Goal: Task Accomplishment & Management: Use online tool/utility

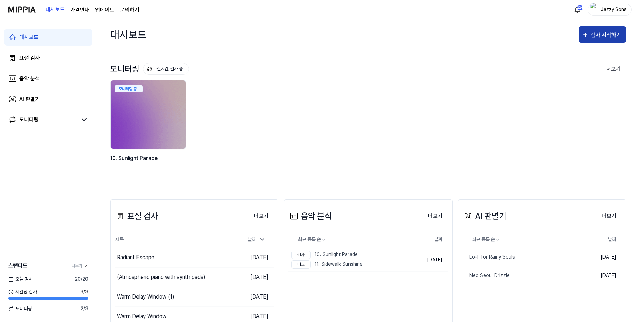
drag, startPoint x: 598, startPoint y: 33, endPoint x: 595, endPoint y: 36, distance: 4.6
click at [598, 33] on div "검사 시작하기" at bounding box center [606, 35] width 32 height 9
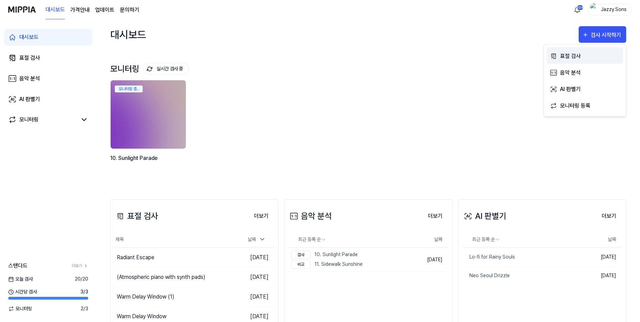
click at [562, 55] on div "표절 검사" at bounding box center [590, 56] width 60 height 9
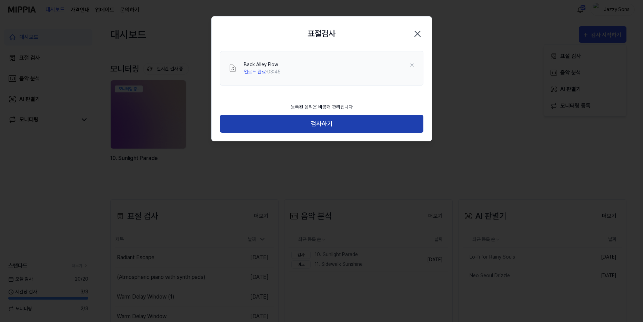
click at [321, 124] on button "검사하기" at bounding box center [321, 124] width 203 height 18
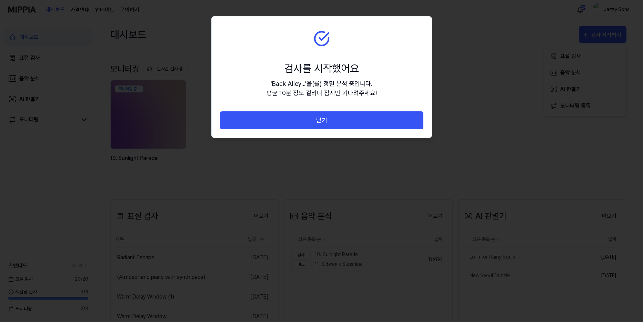
click at [330, 118] on button "닫기" at bounding box center [321, 120] width 203 height 18
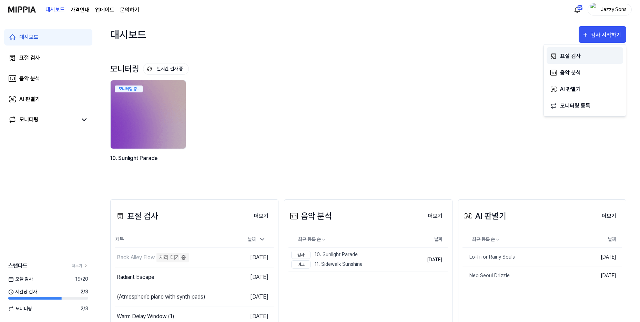
click at [580, 52] on div "표절 검사" at bounding box center [590, 56] width 60 height 9
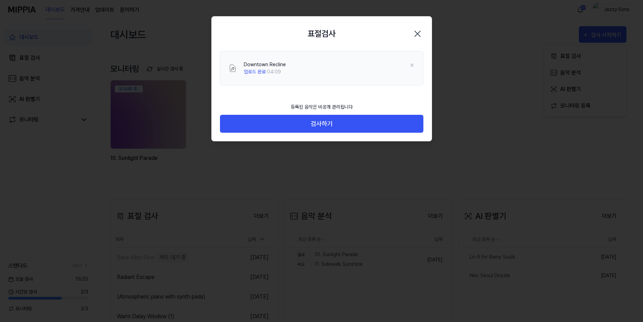
click at [321, 134] on div "등록된 음악은 비공개 관리됩니다 검사하기" at bounding box center [322, 120] width 220 height 42
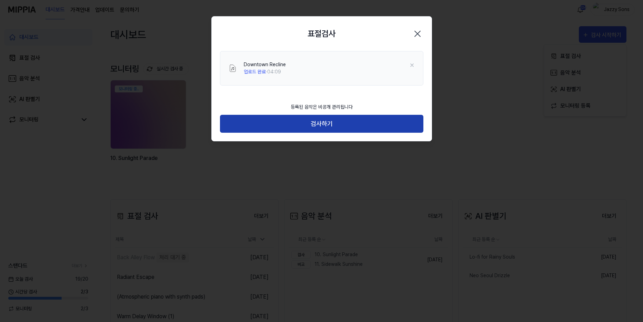
click at [325, 124] on button "검사하기" at bounding box center [321, 124] width 203 height 18
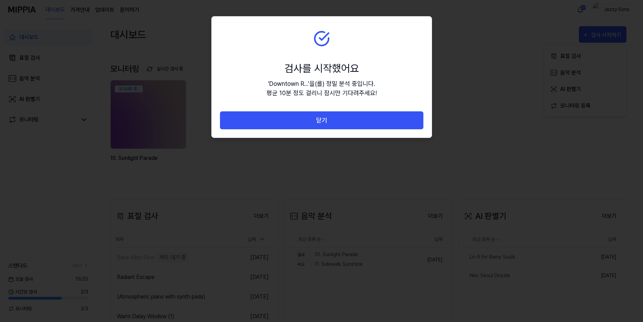
click at [308, 113] on button "닫기" at bounding box center [321, 120] width 203 height 18
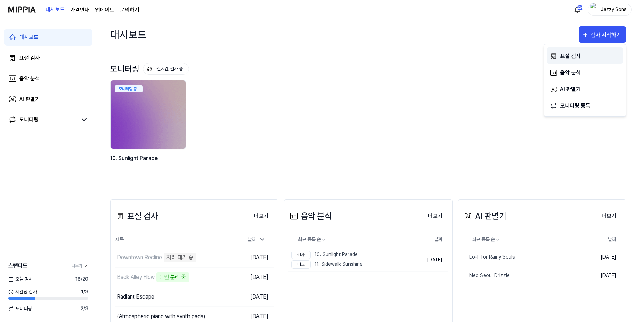
click at [582, 53] on div "표절 검사" at bounding box center [590, 56] width 60 height 9
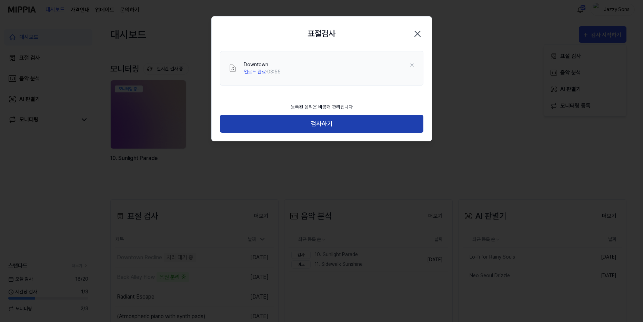
click at [322, 125] on button "검사하기" at bounding box center [321, 124] width 203 height 18
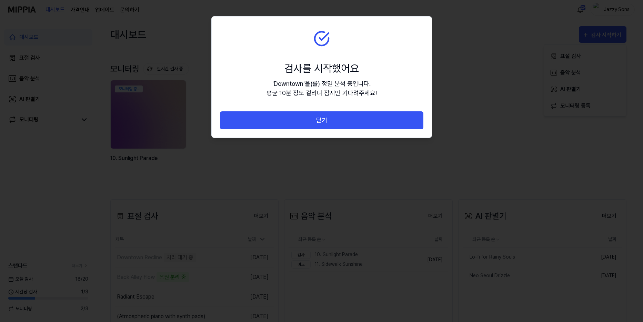
click at [339, 125] on button "닫기" at bounding box center [321, 120] width 203 height 18
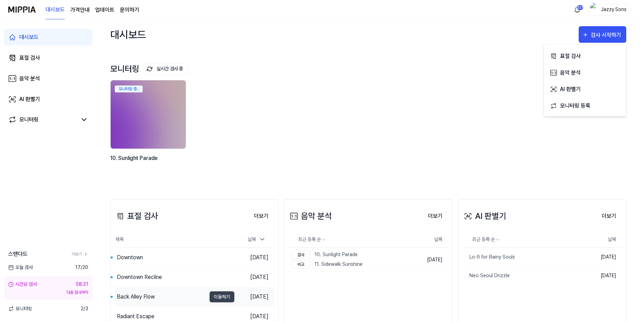
click at [130, 294] on div "Back Alley Flow" at bounding box center [136, 296] width 38 height 8
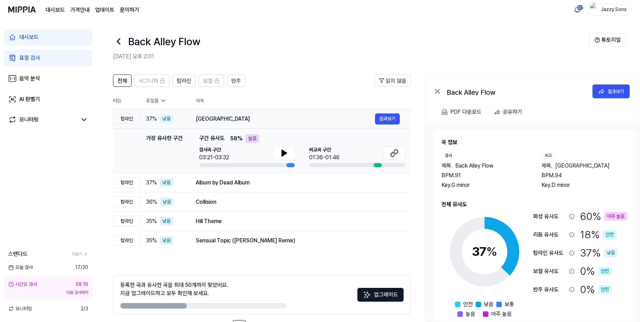
drag, startPoint x: 225, startPoint y: 121, endPoint x: 229, endPoint y: 117, distance: 6.1
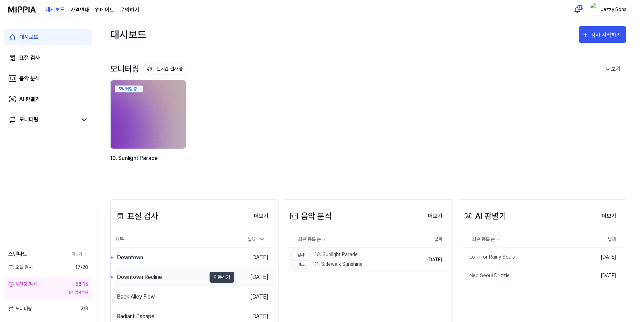
drag, startPoint x: 138, startPoint y: 276, endPoint x: 135, endPoint y: 275, distance: 3.5
click at [138, 277] on div "Downtown Recline" at bounding box center [139, 277] width 45 height 8
click at [145, 260] on div "Downtown" at bounding box center [160, 257] width 91 height 19
click at [40, 61] on div "표절 검사" at bounding box center [29, 58] width 21 height 8
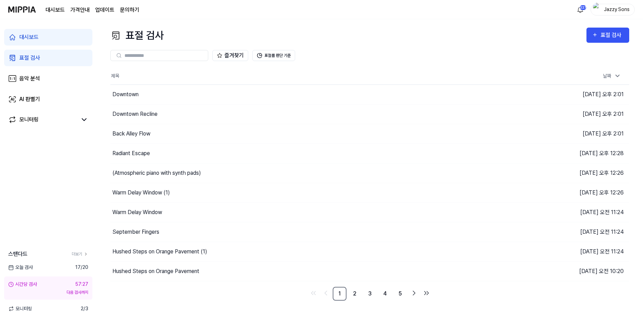
click at [43, 157] on div "대시보드 표절 검사 음악 분석 AI 판별기 모니터링 스탠다드 더보기 오늘 검사 17 / 20 시간당 검사 57:27 다음 검사까지 모니터링 2…" at bounding box center [48, 170] width 96 height 302
click at [31, 60] on div "표절 검사" at bounding box center [29, 58] width 21 height 8
click at [33, 58] on div "표절 검사" at bounding box center [29, 58] width 21 height 8
click at [129, 308] on div "표절 검사 표절 검사 표절 검사 음악 분석 AI 판별기 즐겨찾기 표절률 판단 기준 제목 날짜 Downtown 이동하기 [DATE] 오후 2:0…" at bounding box center [369, 170] width 546 height 302
click at [20, 59] on div "표절 검사" at bounding box center [29, 58] width 21 height 8
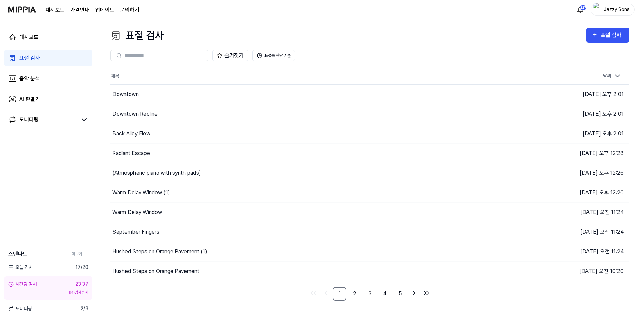
click at [157, 56] on input "text" at bounding box center [163, 55] width 79 height 6
click at [29, 58] on div "표절 검사" at bounding box center [29, 58] width 21 height 8
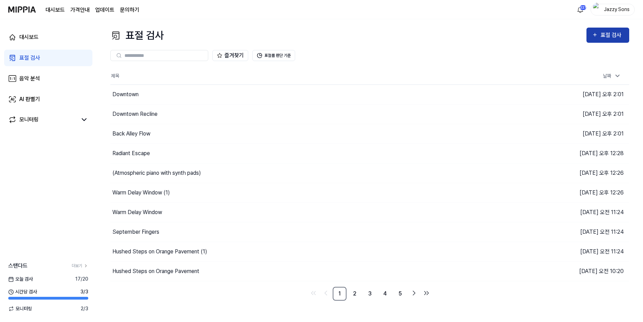
click at [606, 30] on button "표절 검사" at bounding box center [607, 35] width 43 height 15
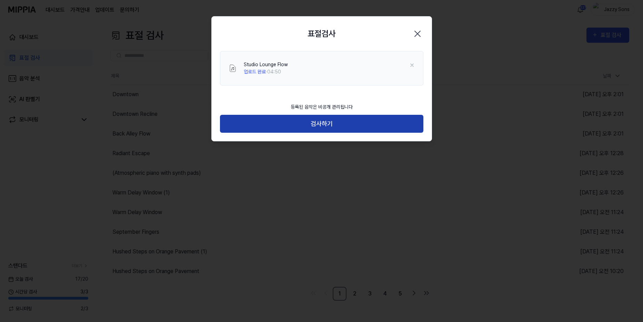
click at [309, 122] on button "검사하기" at bounding box center [321, 124] width 203 height 18
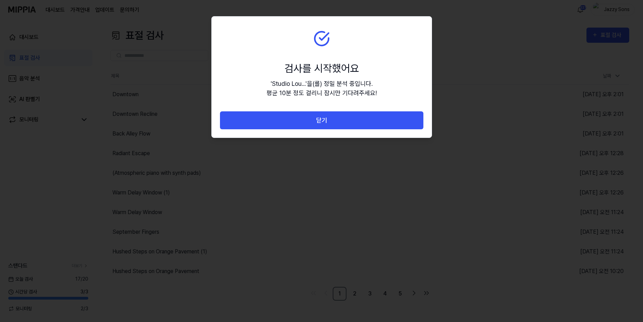
click at [324, 122] on button "닫기" at bounding box center [321, 120] width 203 height 18
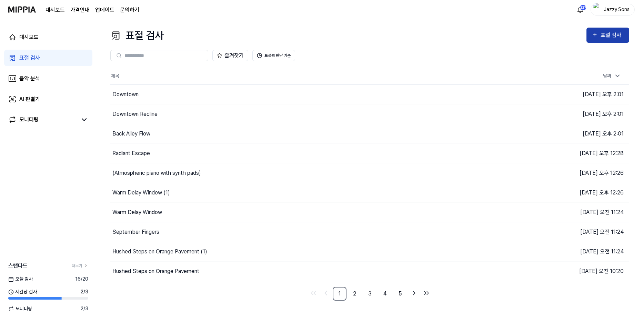
click at [598, 32] on div "표절 검사" at bounding box center [608, 35] width 32 height 9
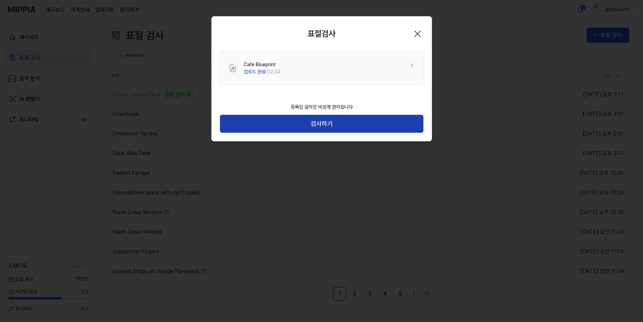
drag, startPoint x: 277, startPoint y: 121, endPoint x: 322, endPoint y: 129, distance: 45.1
click at [277, 121] on button "검사하기" at bounding box center [321, 124] width 203 height 18
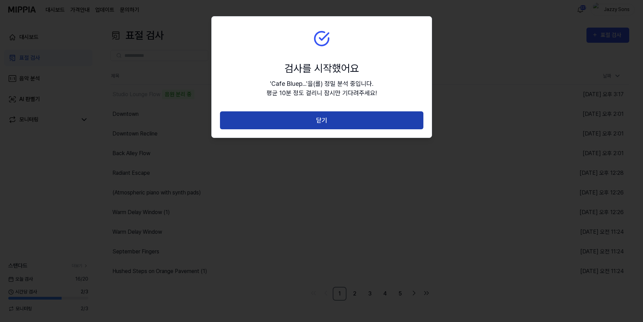
click at [311, 122] on button "닫기" at bounding box center [321, 120] width 203 height 18
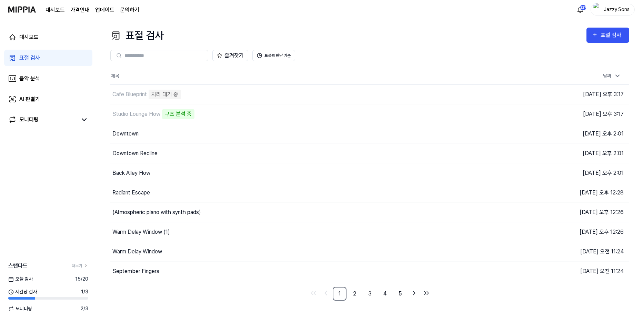
click at [326, 40] on div "표절 검사 표절 검사" at bounding box center [369, 36] width 518 height 16
click at [619, 36] on div "표절 검사" at bounding box center [611, 35] width 23 height 9
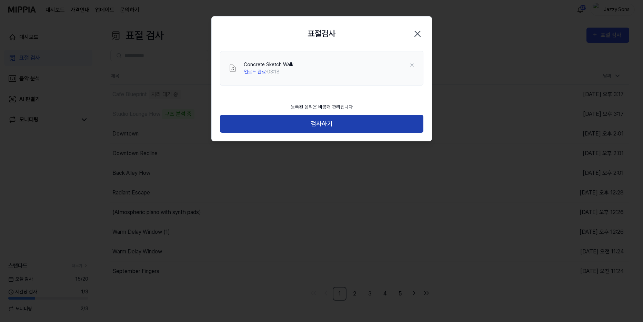
click at [317, 123] on button "검사하기" at bounding box center [321, 124] width 203 height 18
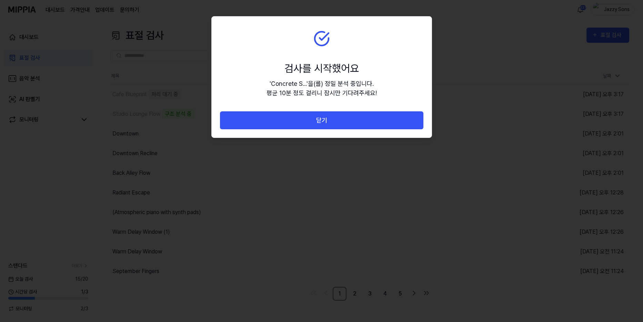
click at [334, 123] on button "닫기" at bounding box center [321, 120] width 203 height 18
